Goal: Task Accomplishment & Management: Use online tool/utility

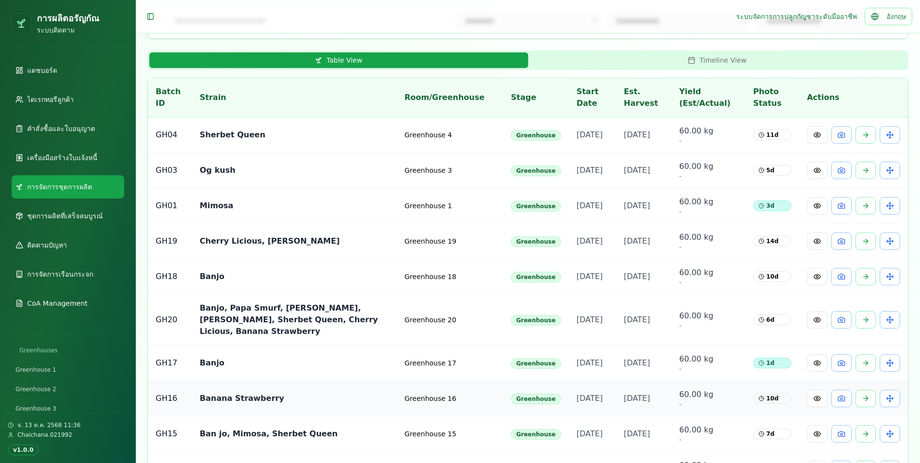
scroll to position [291, 0]
click at [475, 298] on button at bounding box center [817, 363] width 20 height 17
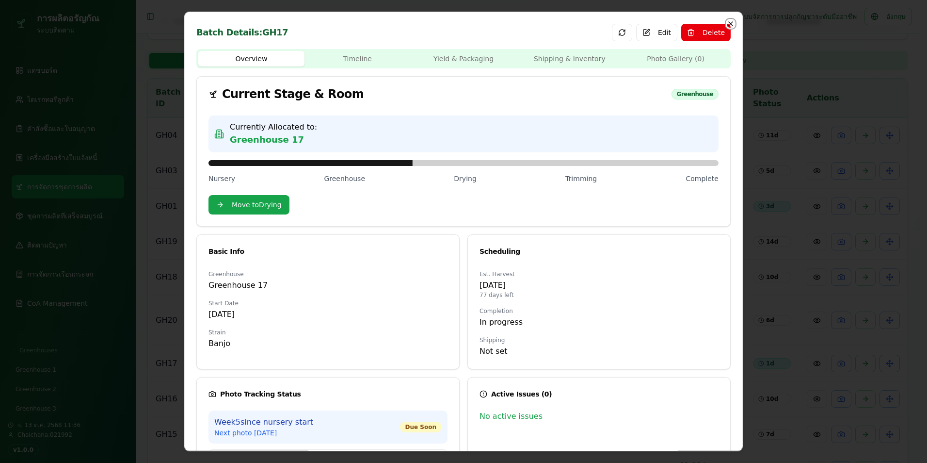
click at [475, 22] on icon "button" at bounding box center [731, 24] width 8 height 8
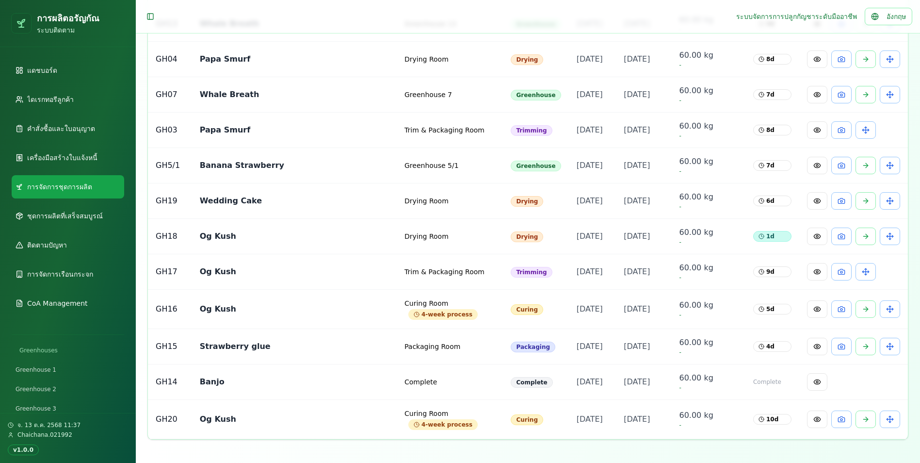
scroll to position [1164, 0]
click at [475, 244] on button at bounding box center [817, 236] width 20 height 17
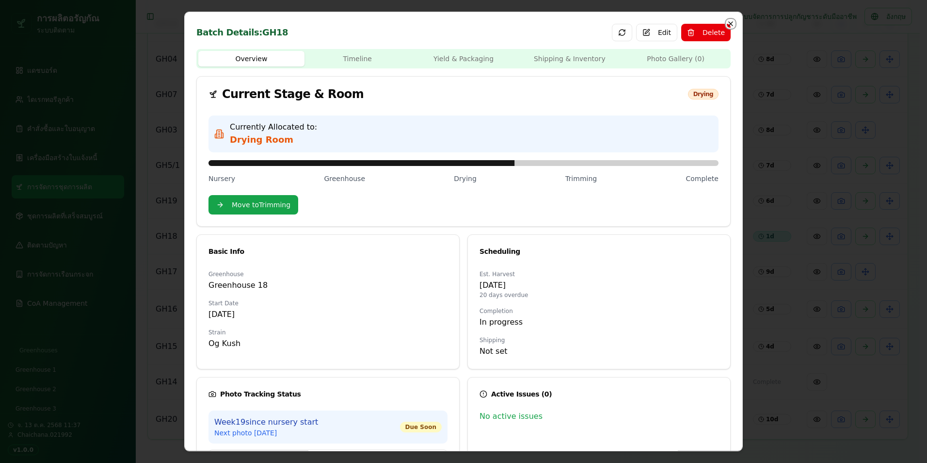
click at [475, 23] on icon "button" at bounding box center [731, 24] width 4 height 4
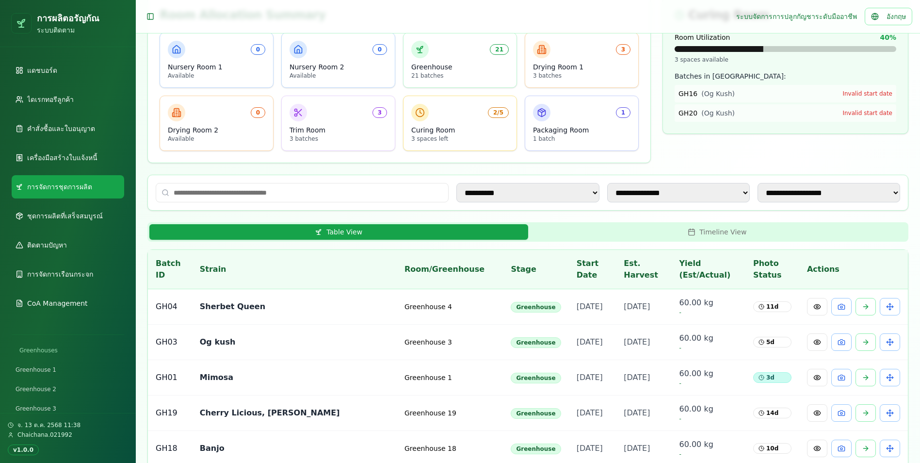
scroll to position [146, 0]
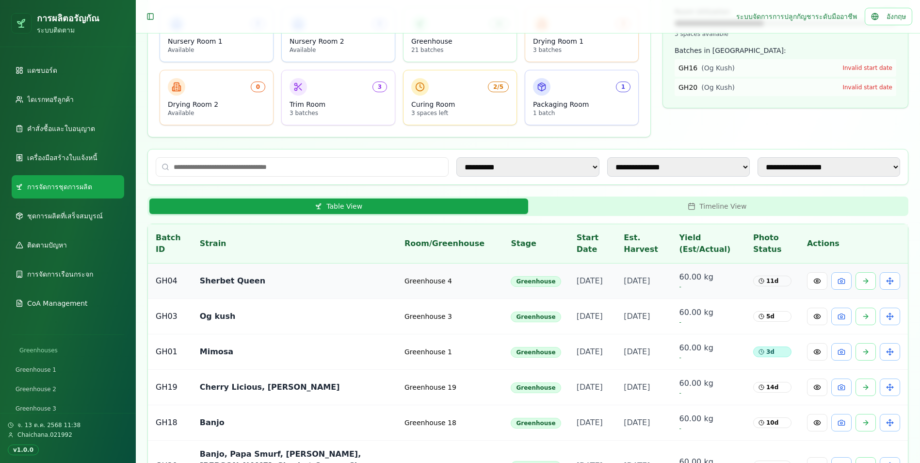
click at [259, 295] on td "Sherbet Queen" at bounding box center [294, 280] width 205 height 35
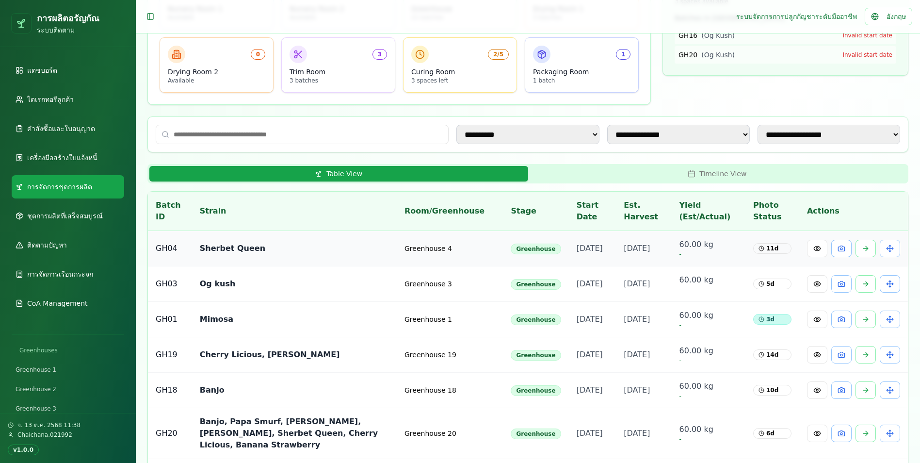
scroll to position [194, 0]
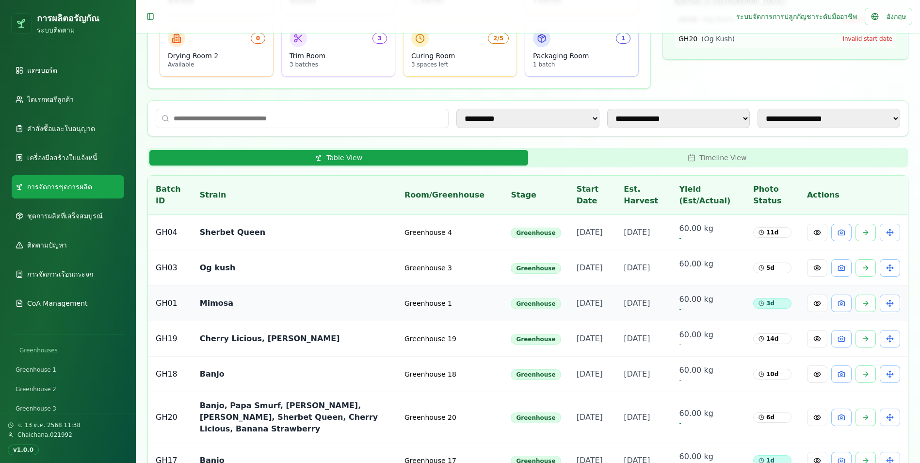
click at [278, 298] on td "Mimosa" at bounding box center [294, 303] width 205 height 35
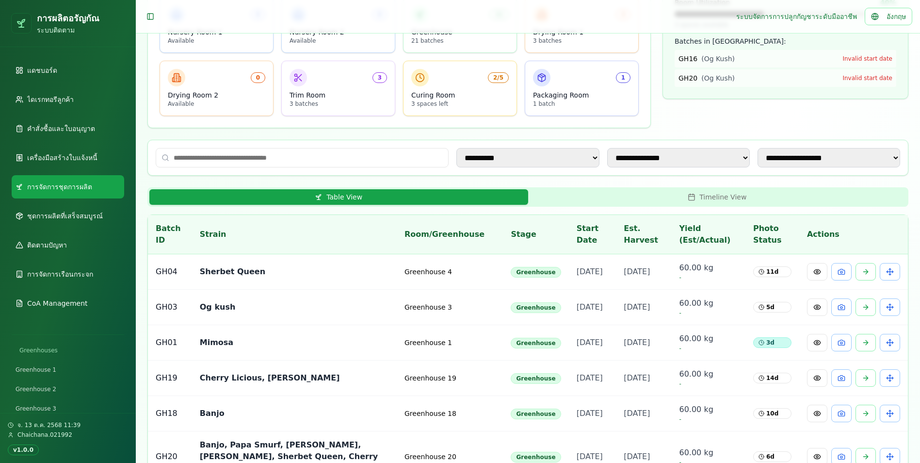
scroll to position [0, 0]
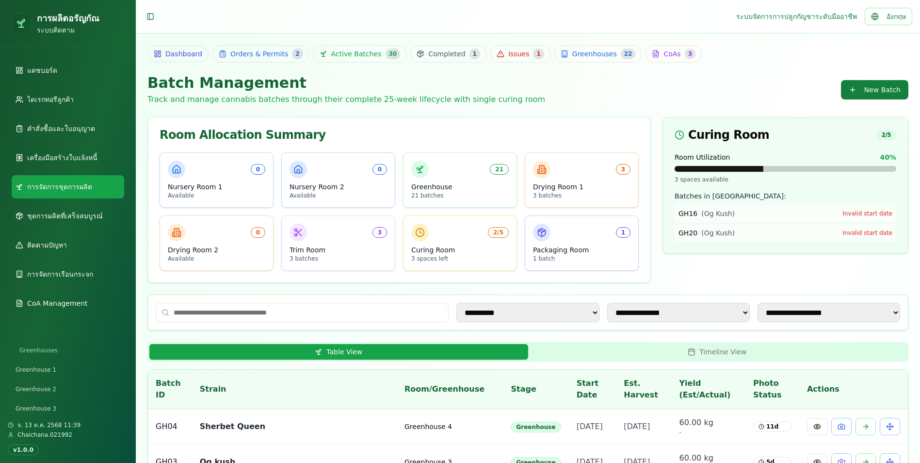
click at [475, 88] on button "New Batch" at bounding box center [874, 89] width 67 height 19
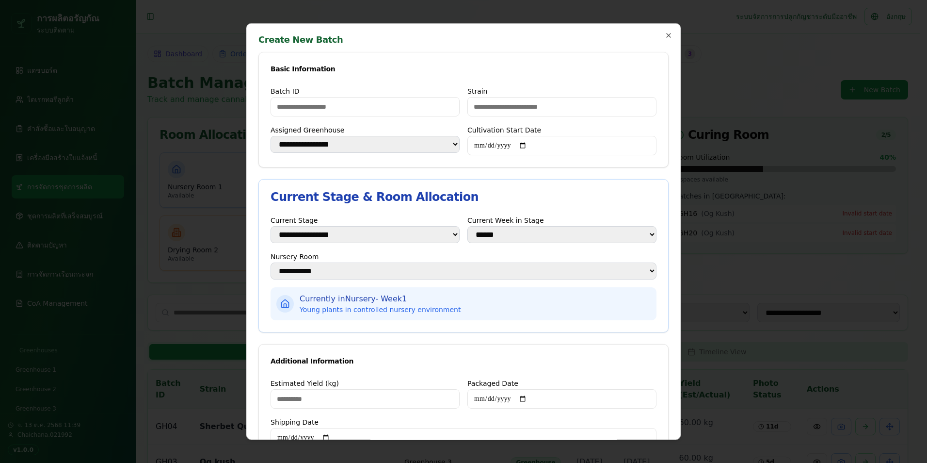
click at [415, 108] on input "Batch ID" at bounding box center [365, 106] width 189 height 19
type input "*"
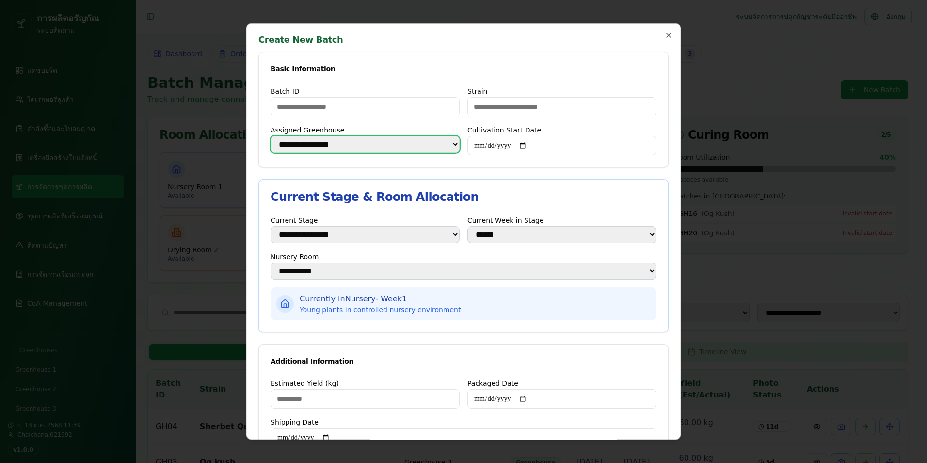
click at [448, 143] on select "**********" at bounding box center [365, 144] width 189 height 17
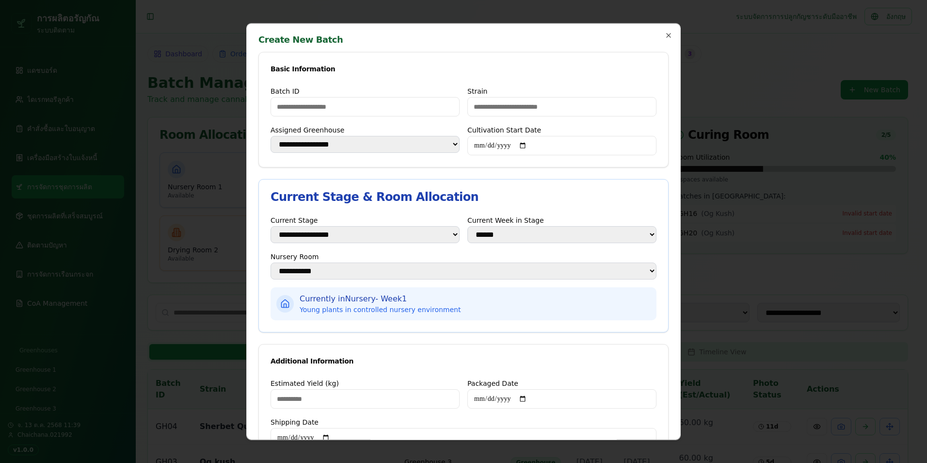
click at [475, 75] on div "Basic Information" at bounding box center [463, 68] width 409 height 33
click at [475, 34] on icon "button" at bounding box center [669, 36] width 8 height 8
